Goal: Entertainment & Leisure: Consume media (video, audio)

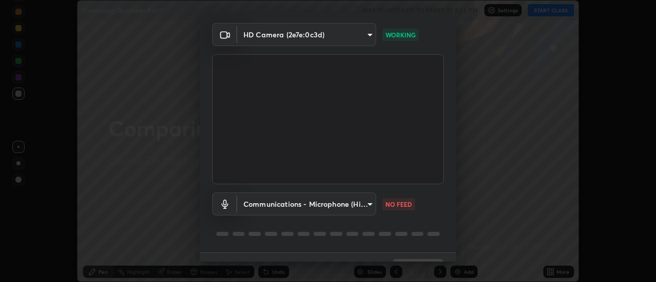
scroll to position [54, 0]
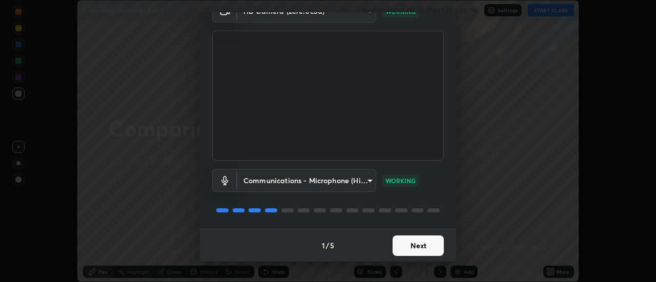
click at [422, 243] on button "Next" at bounding box center [417, 246] width 51 height 20
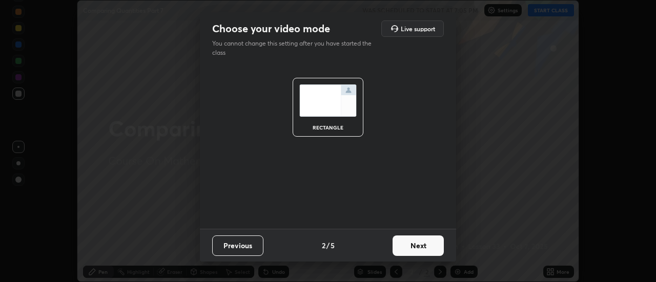
scroll to position [0, 0]
click at [426, 246] on button "Next" at bounding box center [417, 246] width 51 height 20
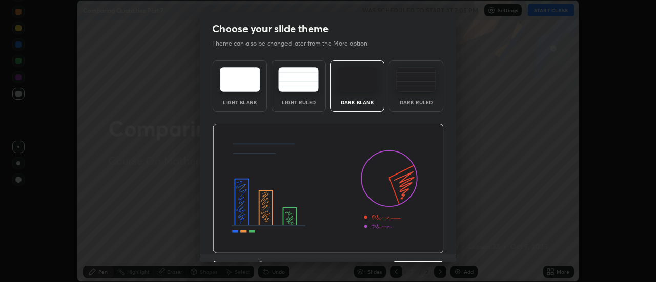
scroll to position [25, 0]
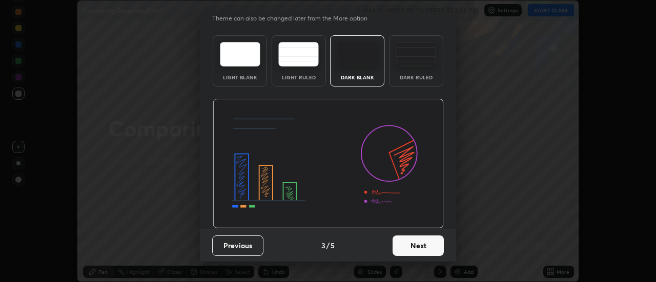
click at [426, 243] on button "Next" at bounding box center [417, 246] width 51 height 20
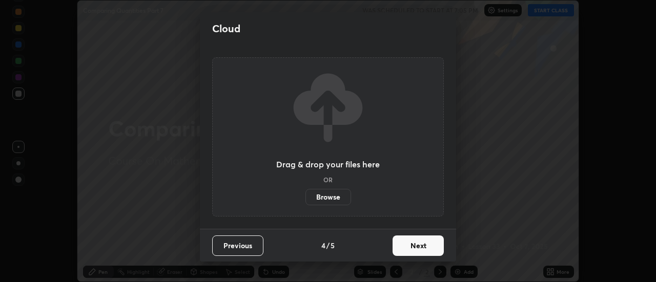
scroll to position [0, 0]
click at [430, 243] on button "Next" at bounding box center [417, 246] width 51 height 20
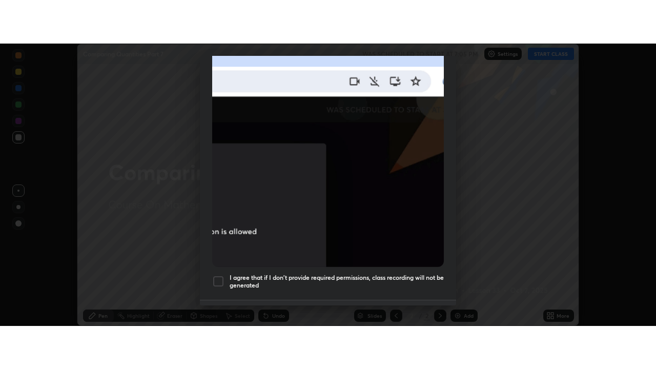
scroll to position [263, 0]
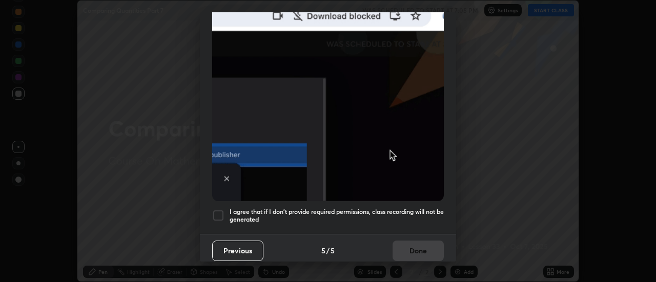
click at [216, 215] on div at bounding box center [218, 215] width 12 height 12
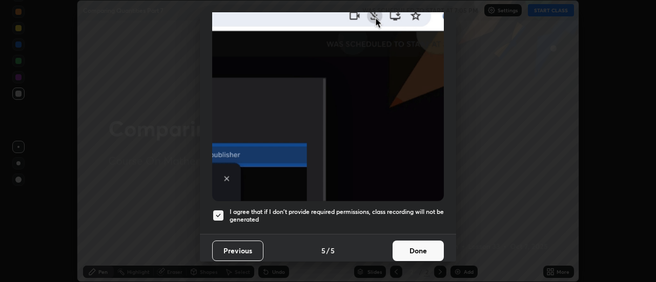
click at [428, 243] on button "Done" at bounding box center [417, 251] width 51 height 20
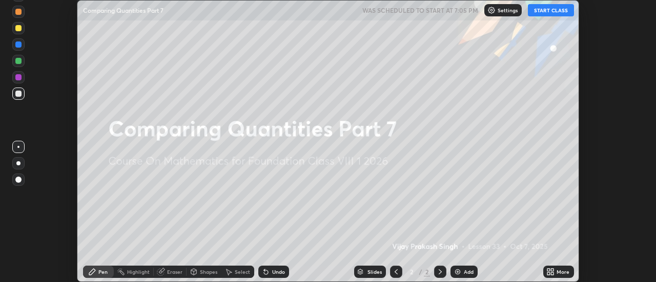
click at [457, 270] on img at bounding box center [457, 272] width 8 height 8
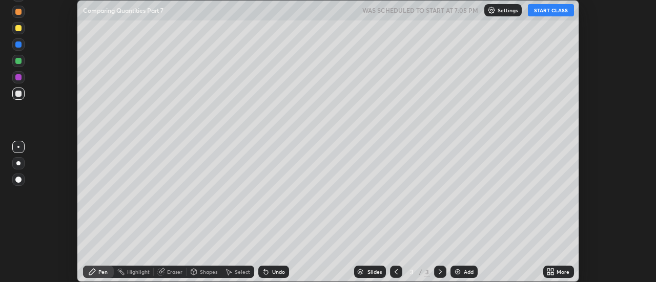
click at [548, 270] on icon at bounding box center [548, 270] width 3 height 3
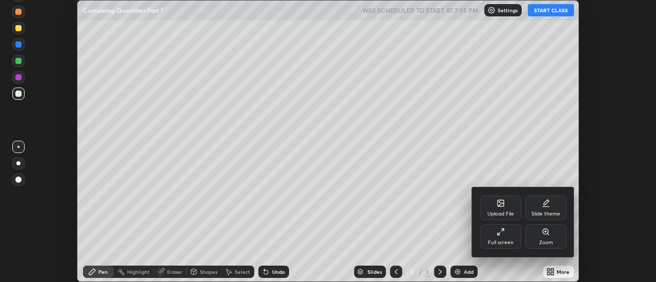
click at [501, 231] on icon at bounding box center [500, 232] width 8 height 8
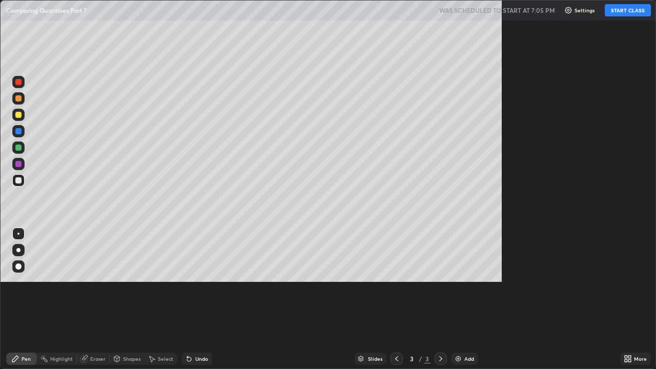
scroll to position [369, 656]
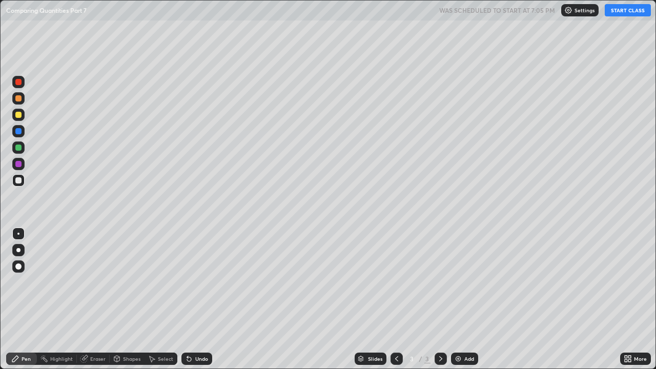
click at [623, 11] on button "START CLASS" at bounding box center [627, 10] width 46 height 12
click at [457, 282] on img at bounding box center [458, 358] width 8 height 8
click at [192, 282] on div "Undo" at bounding box center [196, 358] width 31 height 12
click at [459, 282] on img at bounding box center [458, 358] width 8 height 8
click at [455, 282] on img at bounding box center [458, 358] width 8 height 8
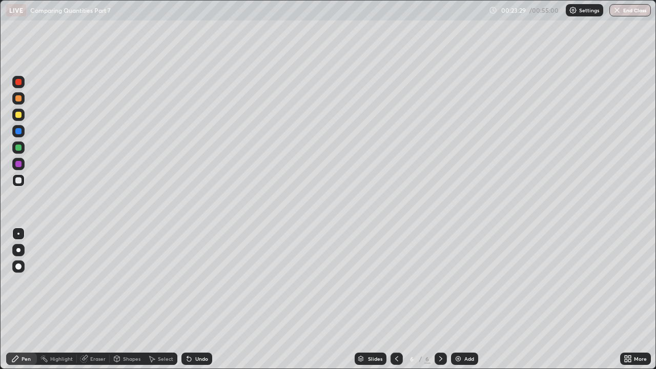
click at [18, 163] on div at bounding box center [18, 164] width 6 height 6
click at [454, 282] on img at bounding box center [458, 358] width 8 height 8
click at [18, 180] on div at bounding box center [18, 180] width 6 height 6
click at [94, 282] on div "Eraser" at bounding box center [97, 358] width 15 height 5
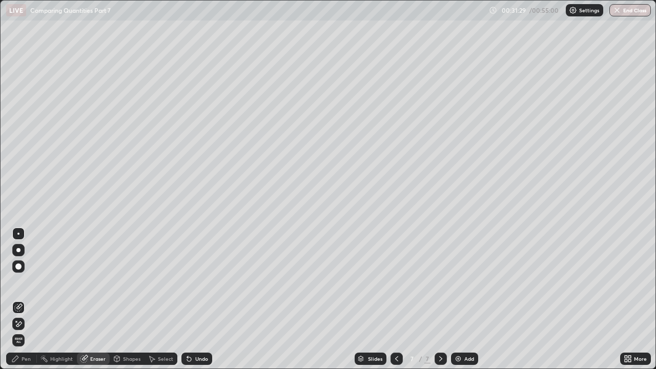
click at [27, 282] on div "Pen" at bounding box center [26, 358] width 9 height 5
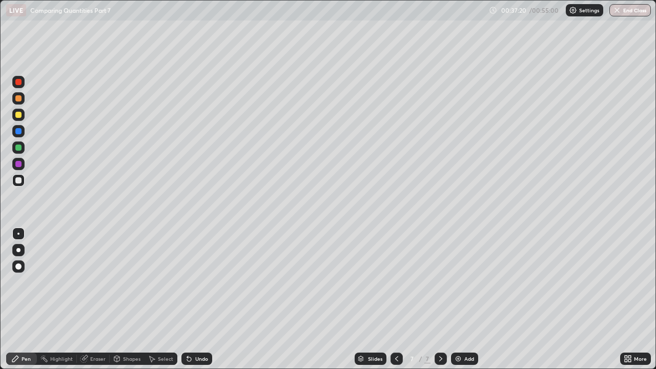
click at [20, 149] on div at bounding box center [18, 147] width 6 height 6
click at [441, 282] on icon at bounding box center [440, 358] width 8 height 8
click at [456, 282] on img at bounding box center [458, 358] width 8 height 8
click at [459, 282] on img at bounding box center [458, 358] width 8 height 8
click at [192, 282] on div "Undo" at bounding box center [196, 358] width 31 height 12
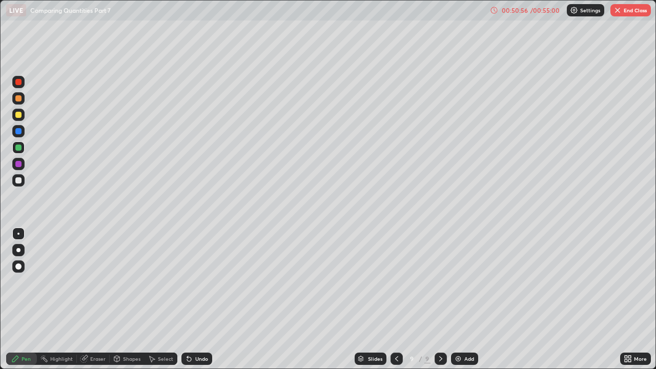
click at [90, 282] on div "Eraser" at bounding box center [97, 358] width 15 height 5
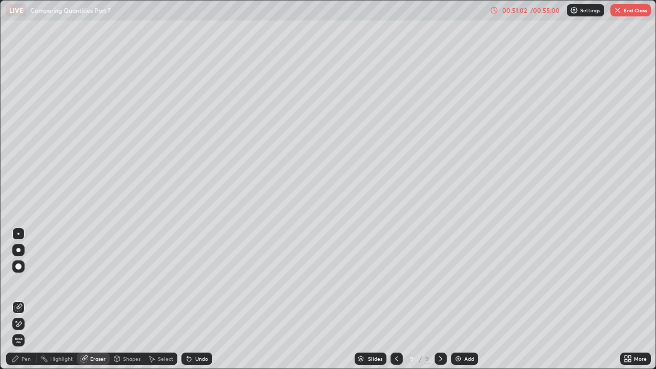
click at [31, 282] on div "Pen" at bounding box center [21, 358] width 31 height 12
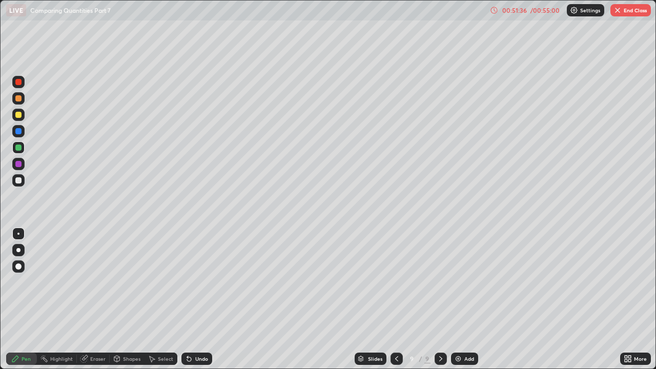
click at [102, 282] on div "Eraser" at bounding box center [97, 358] width 15 height 5
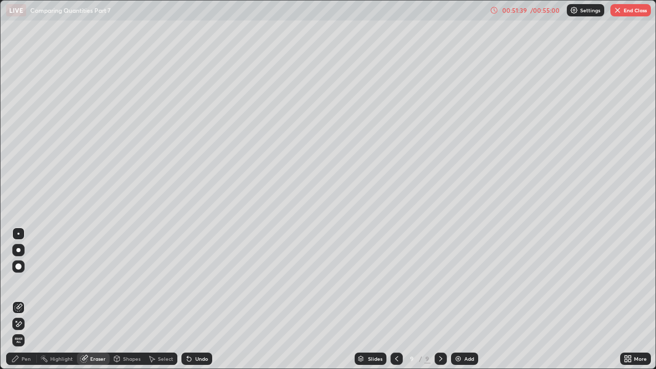
click at [29, 282] on div "Pen" at bounding box center [26, 358] width 9 height 5
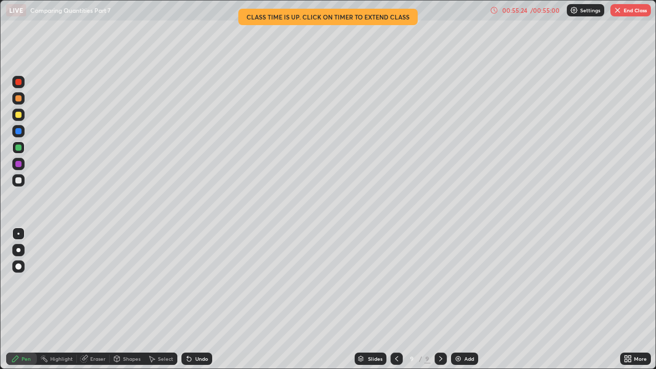
click at [116, 282] on icon at bounding box center [117, 358] width 6 height 2
click at [95, 282] on div "Eraser" at bounding box center [97, 358] width 15 height 5
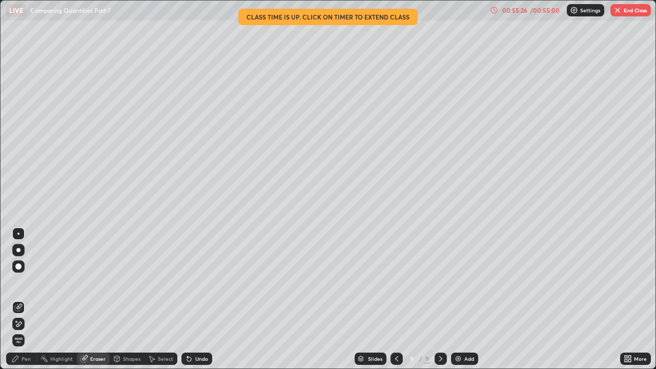
click at [19, 269] on div at bounding box center [18, 266] width 12 height 12
click at [94, 282] on div "Eraser" at bounding box center [97, 358] width 15 height 5
click at [25, 282] on div "Pen" at bounding box center [26, 358] width 9 height 5
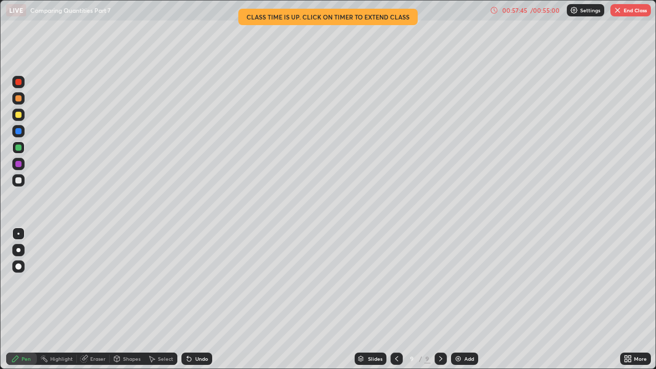
click at [616, 9] on img "button" at bounding box center [617, 10] width 8 height 8
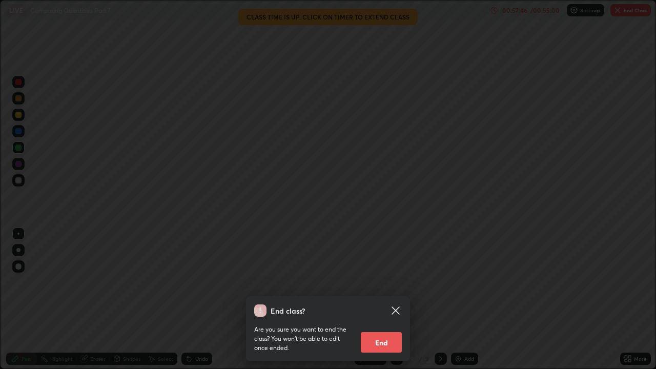
click at [389, 282] on button "End" at bounding box center [381, 342] width 41 height 20
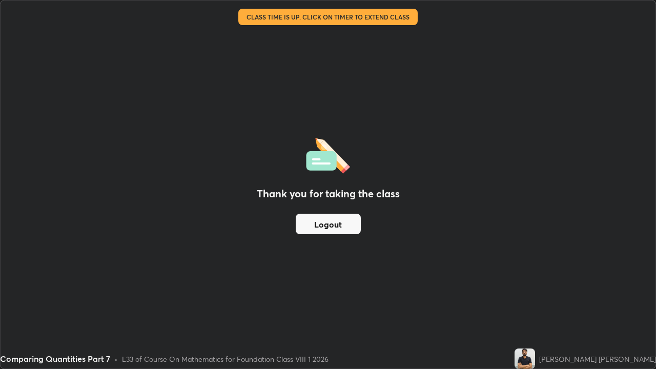
click at [325, 227] on button "Logout" at bounding box center [327, 224] width 65 height 20
